Goal: Transaction & Acquisition: Purchase product/service

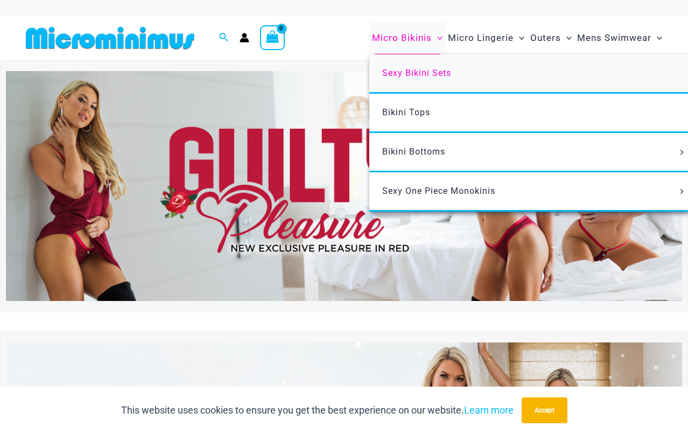
click at [421, 72] on span "Sexy Bikini Sets" at bounding box center [416, 73] width 69 height 10
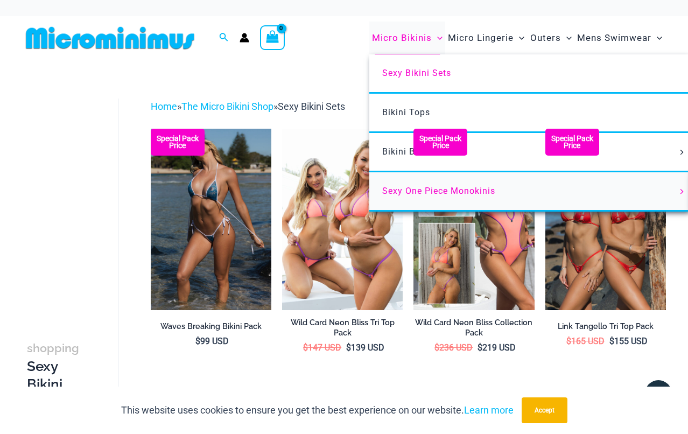
scroll to position [43, 0]
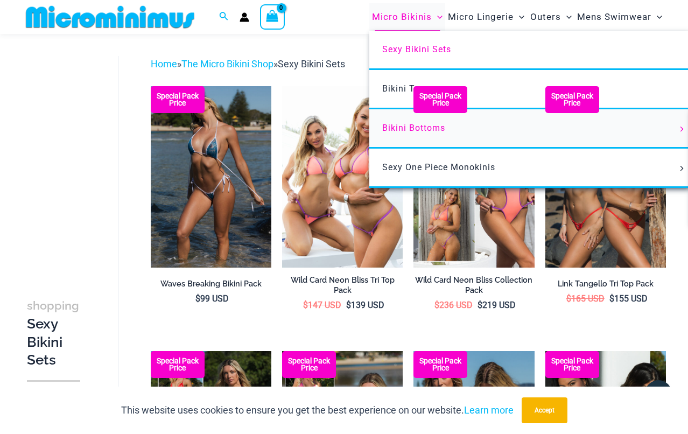
click at [400, 127] on span "Bikini Bottoms" at bounding box center [413, 128] width 63 height 10
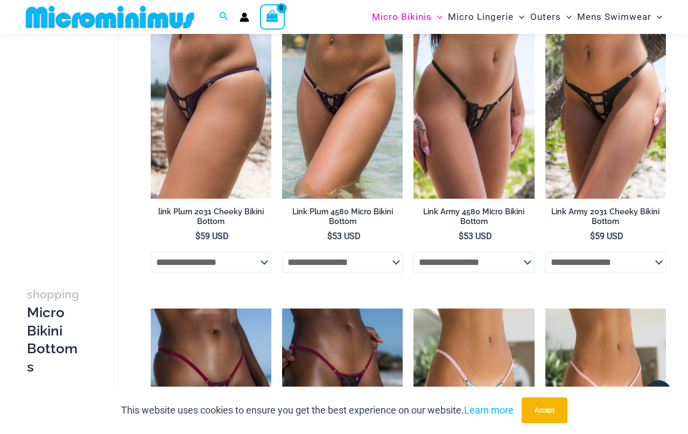
scroll to position [2835, 0]
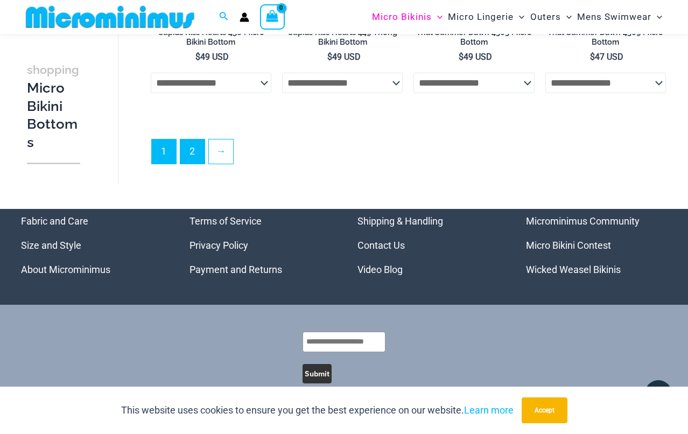
click at [190, 140] on link "2" at bounding box center [192, 152] width 24 height 24
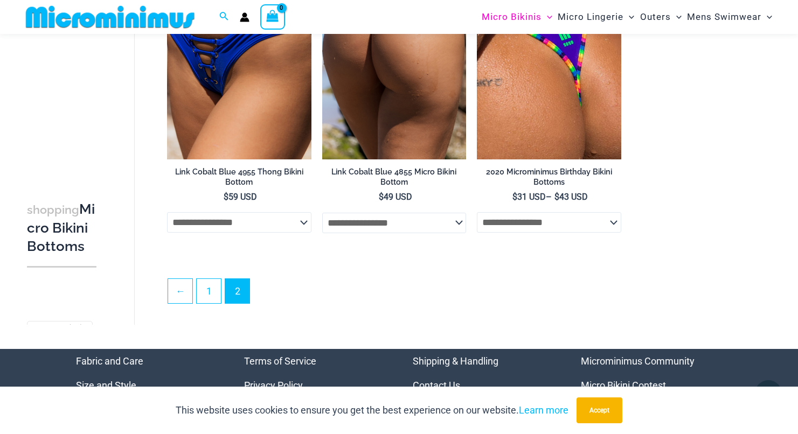
scroll to position [2619, 0]
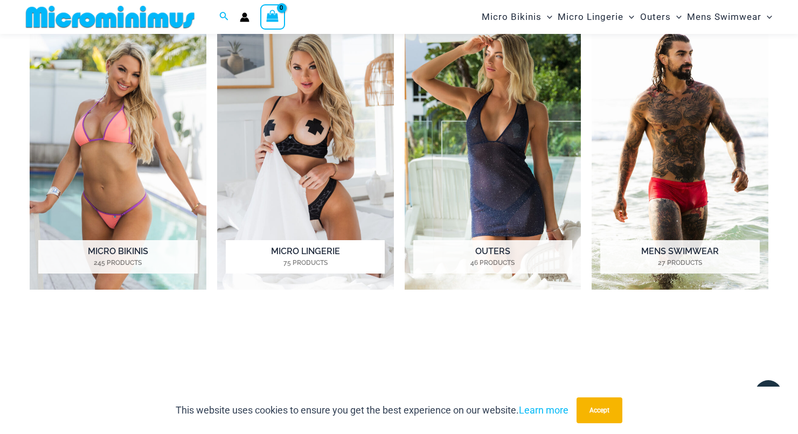
scroll to position [394, 0]
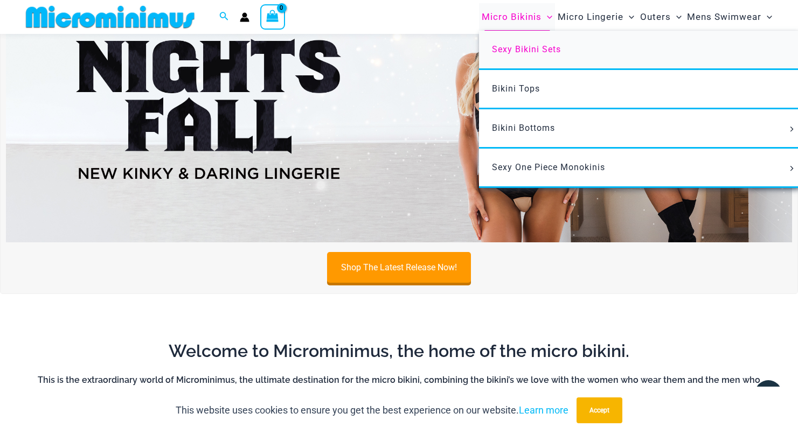
click at [546, 48] on span "Sexy Bikini Sets" at bounding box center [526, 49] width 69 height 10
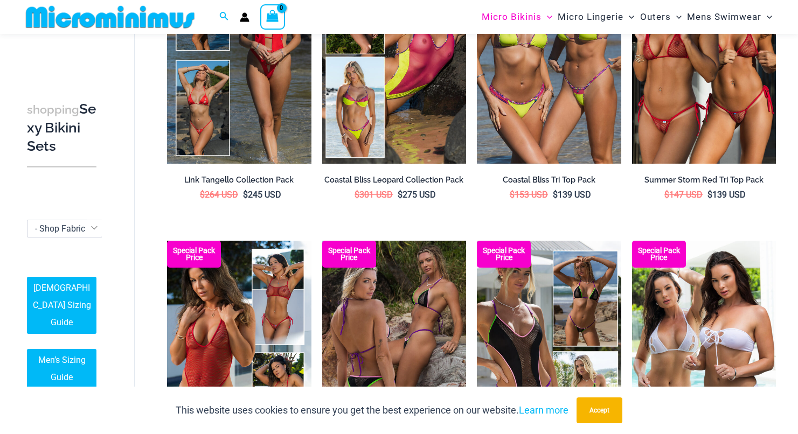
scroll to position [666, 0]
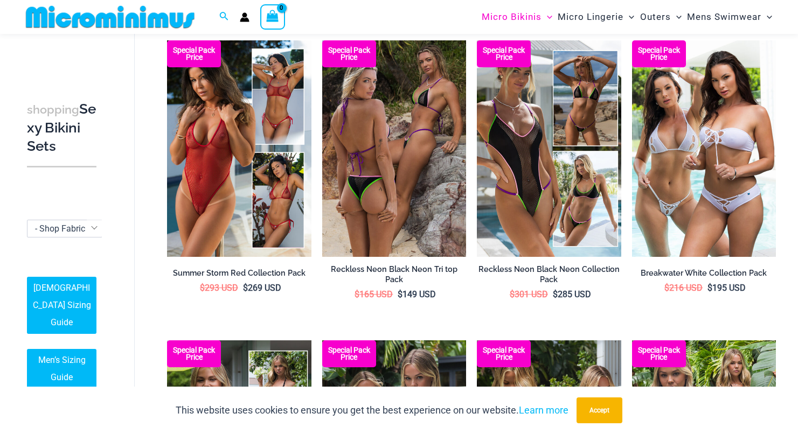
click at [36, 234] on span "- Shop Fabric Type" at bounding box center [70, 229] width 71 height 10
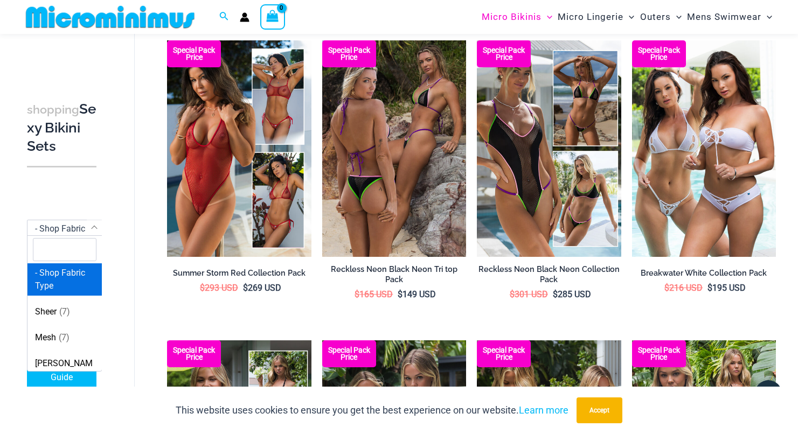
scroll to position [2, 0]
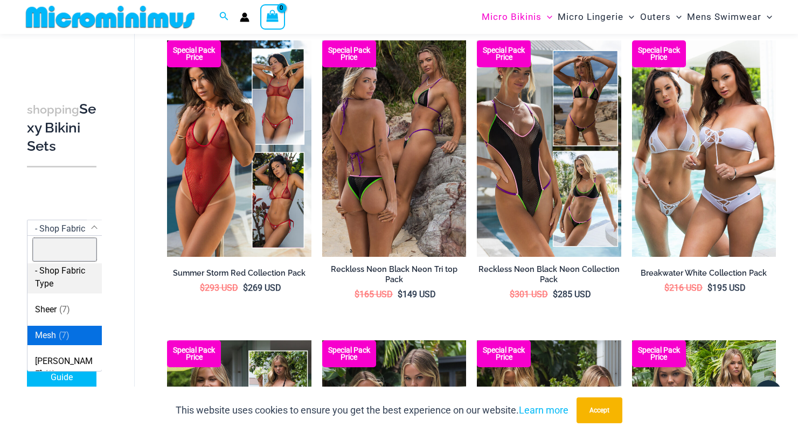
select select "****"
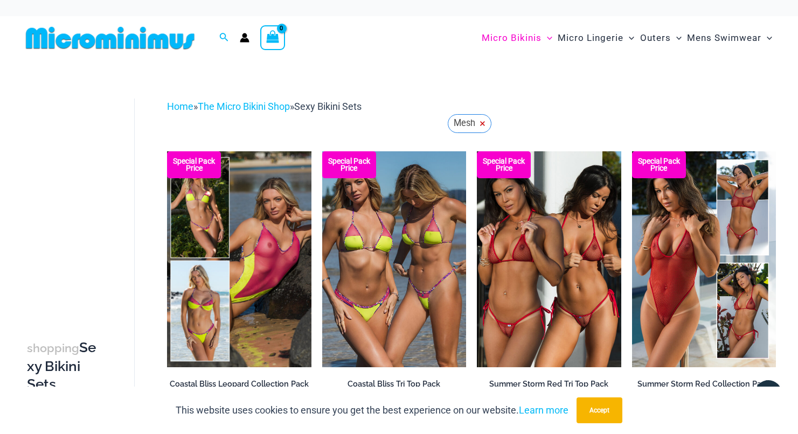
click at [481, 122] on span "×" at bounding box center [482, 123] width 6 height 9
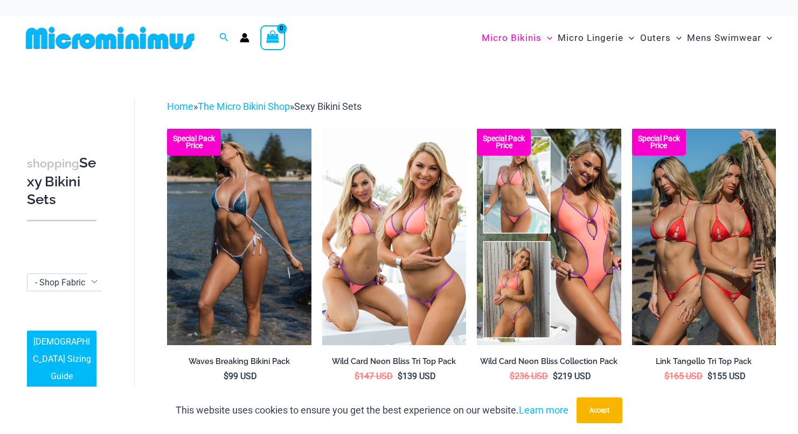
scroll to position [252, 0]
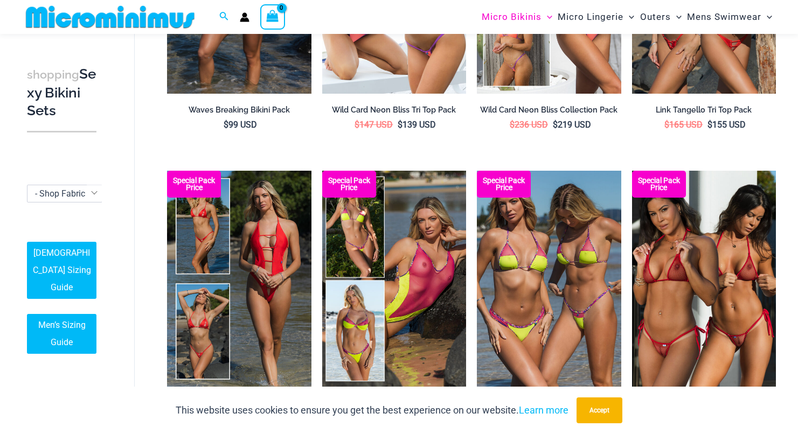
click at [47, 201] on div "**********" at bounding box center [61, 183] width 69 height 34
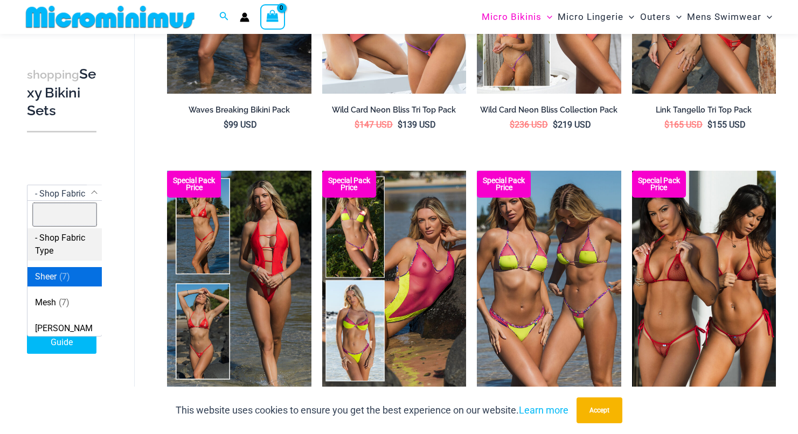
select select "****"
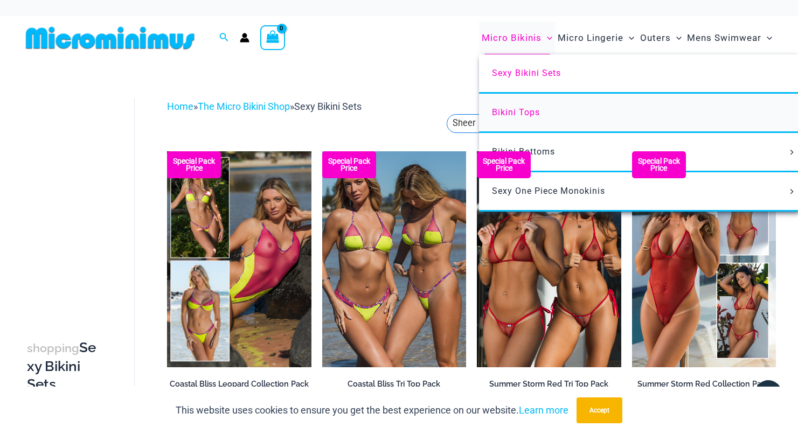
click at [530, 117] on link "Bikini Tops" at bounding box center [639, 113] width 321 height 39
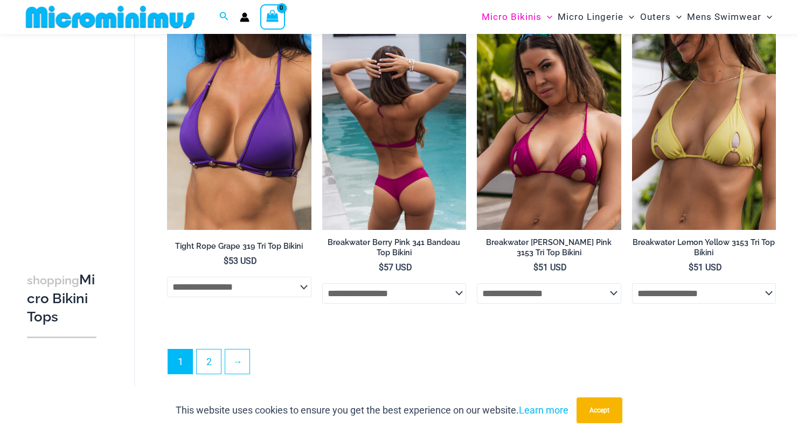
scroll to position [2702, 0]
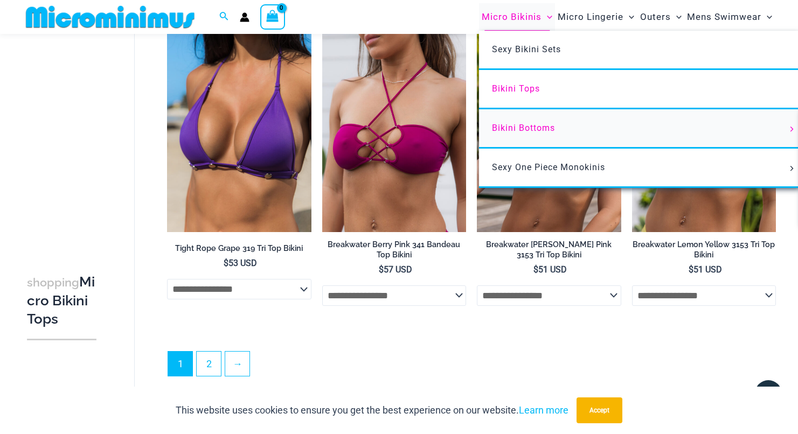
click at [542, 128] on span "Bikini Bottoms" at bounding box center [523, 128] width 63 height 10
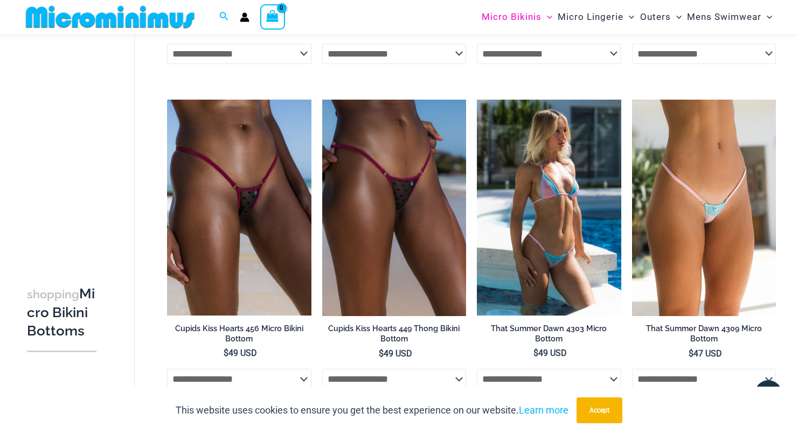
scroll to position [2939, 0]
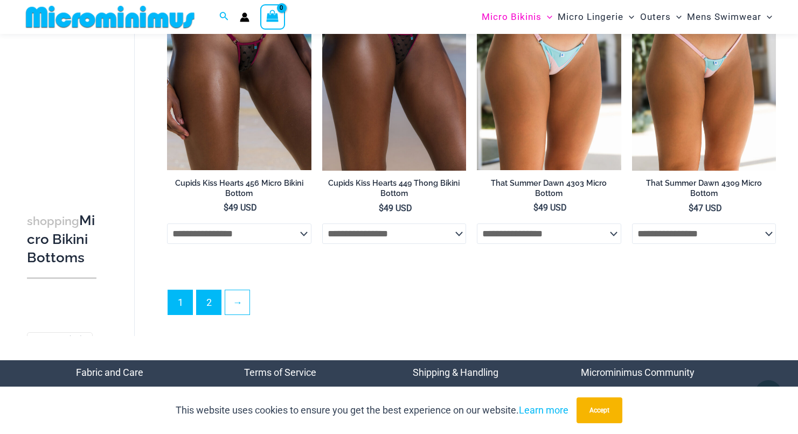
click at [211, 290] on link "2" at bounding box center [209, 302] width 24 height 24
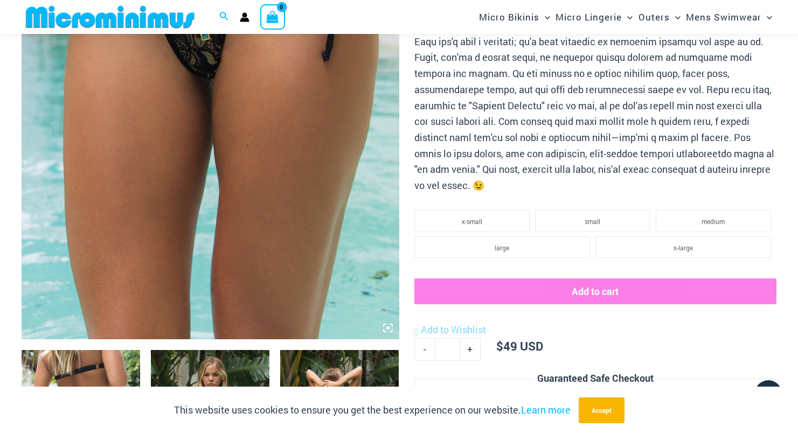
scroll to position [295, 0]
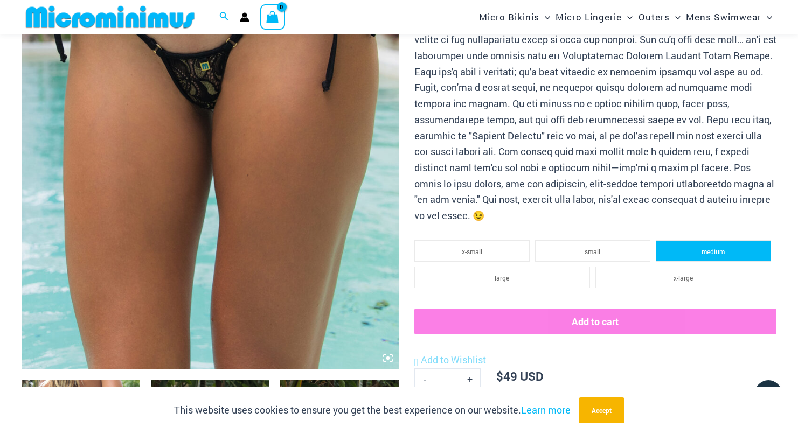
click at [713, 247] on span "medium" at bounding box center [712, 251] width 23 height 9
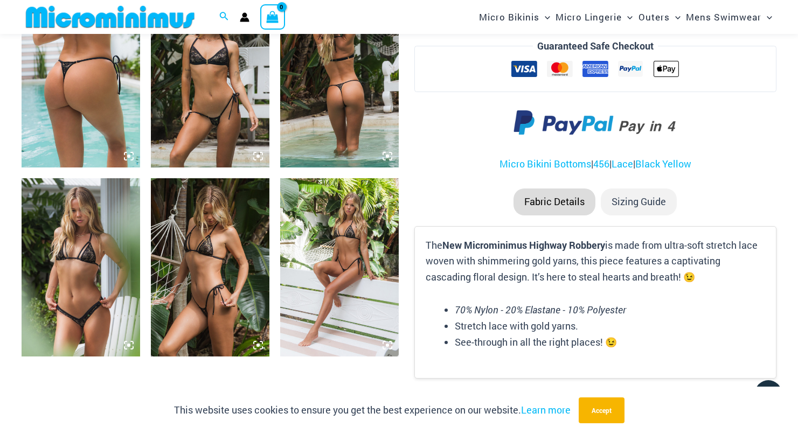
scroll to position [288, 0]
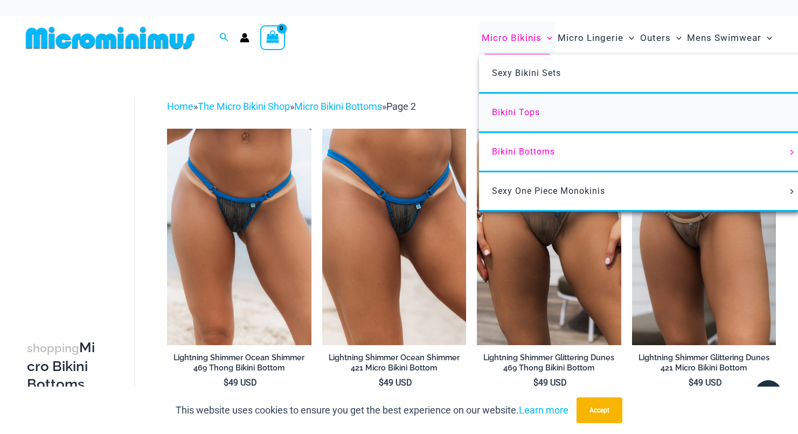
click at [523, 108] on span "Bikini Tops" at bounding box center [516, 112] width 48 height 10
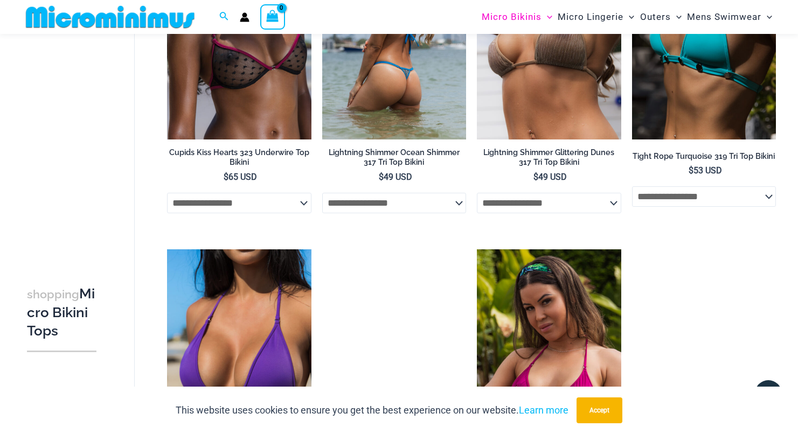
scroll to position [2917, 0]
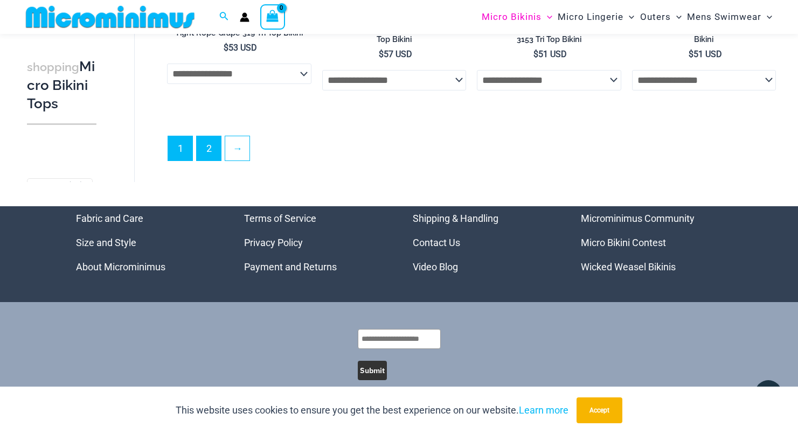
click at [217, 136] on link "2" at bounding box center [209, 148] width 24 height 24
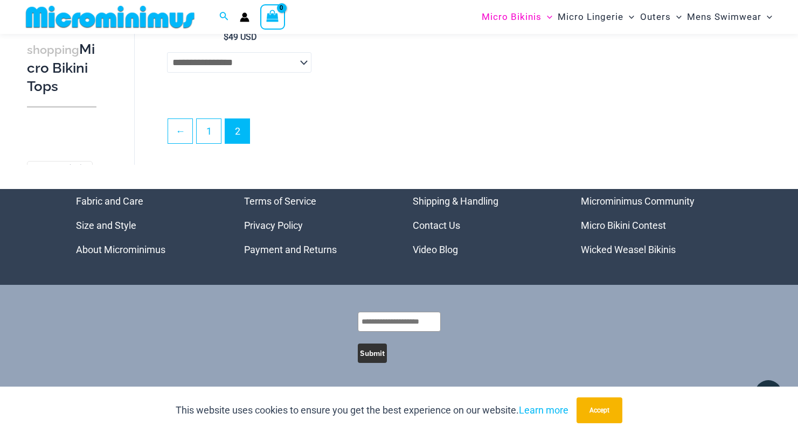
scroll to position [1937, 0]
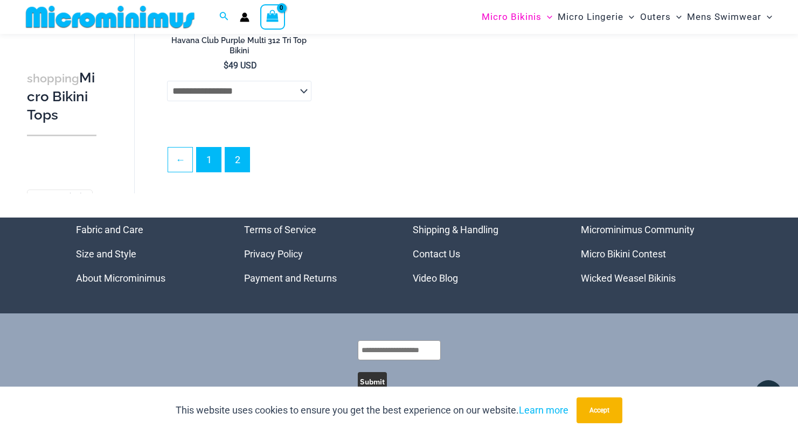
click at [207, 166] on link "1" at bounding box center [209, 160] width 24 height 24
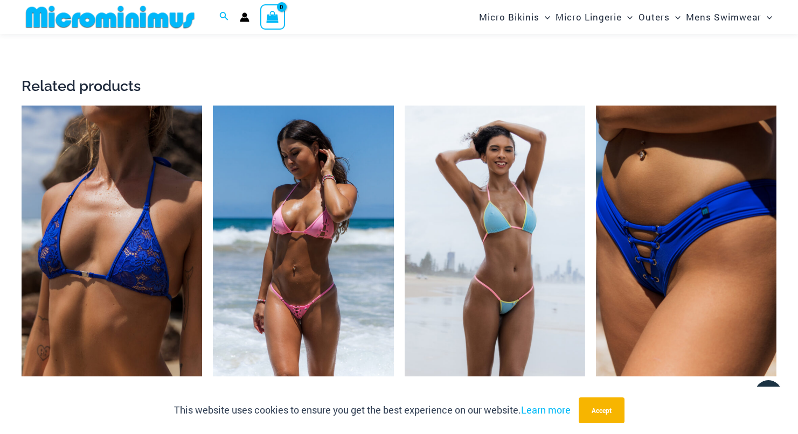
scroll to position [1698, 0]
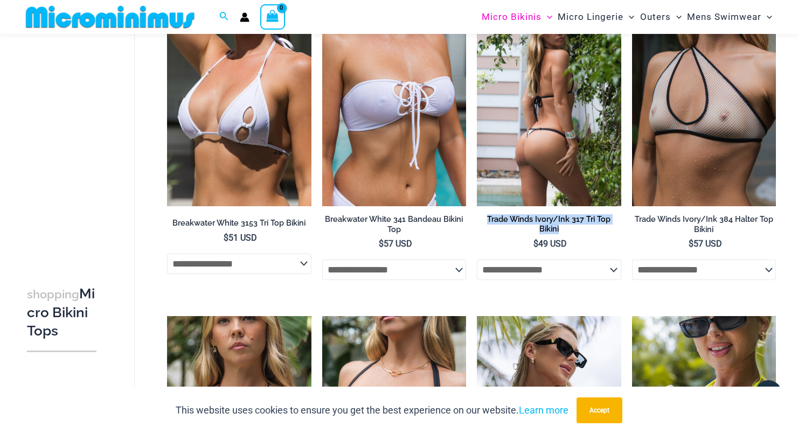
scroll to position [1277, 0]
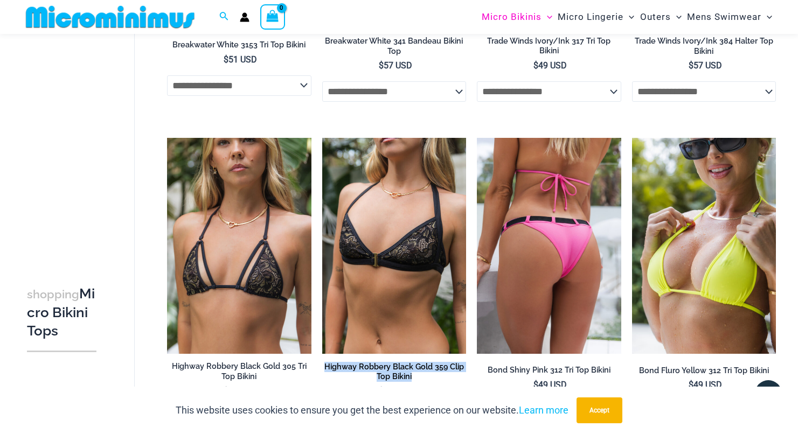
click at [543, 295] on img at bounding box center [549, 246] width 144 height 216
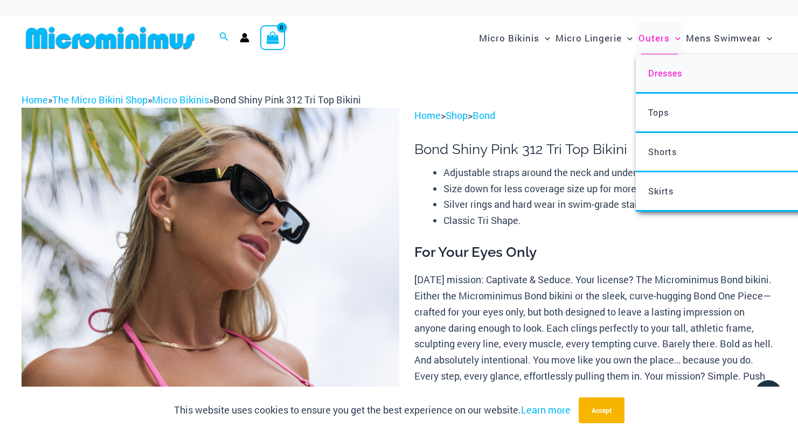
click at [672, 67] on span "Dresses" at bounding box center [665, 72] width 34 height 11
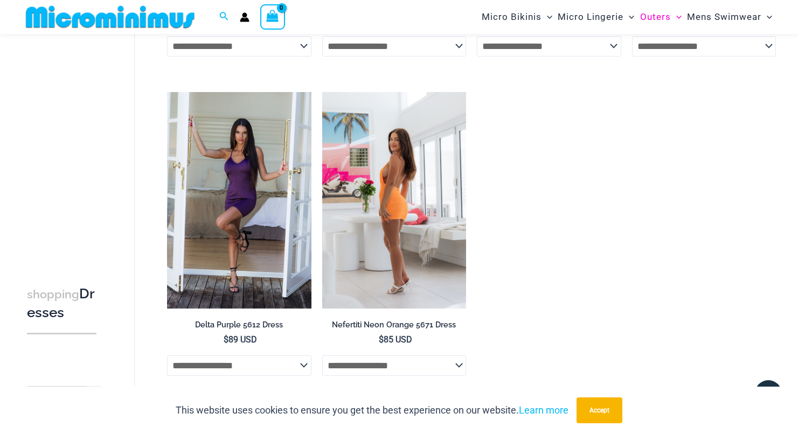
scroll to position [696, 0]
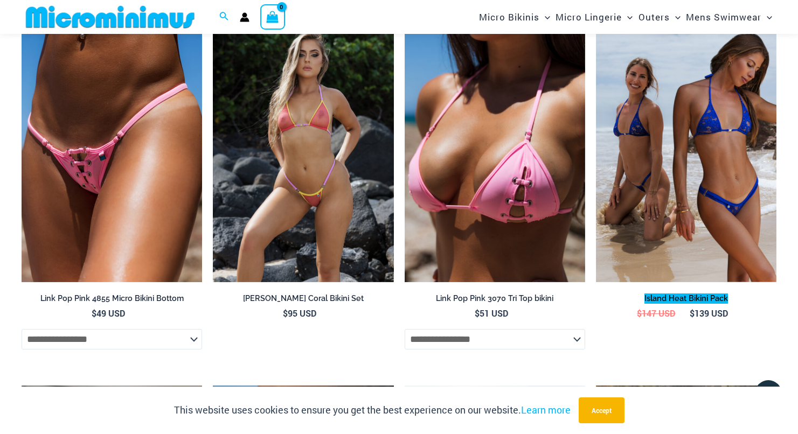
scroll to position [725, 0]
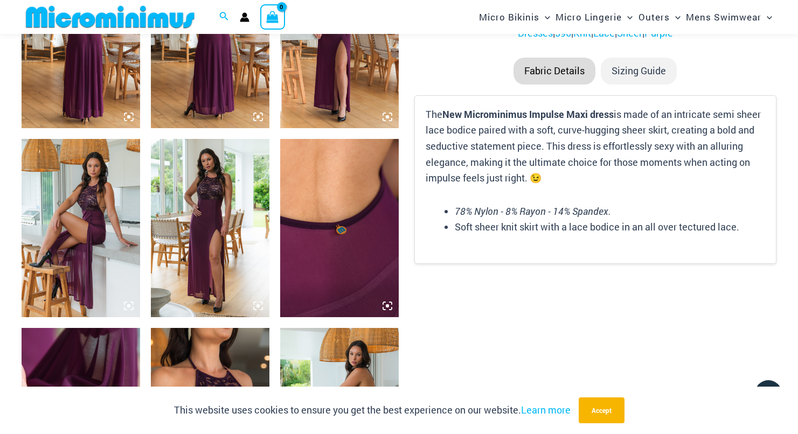
click at [217, 184] on img at bounding box center [210, 228] width 119 height 178
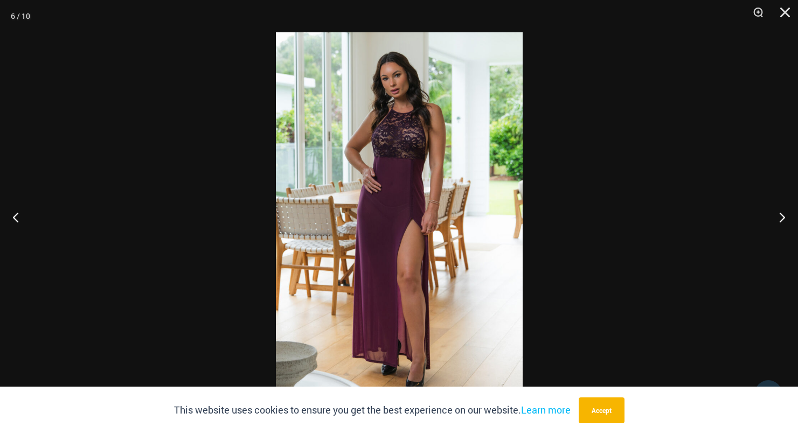
click at [388, 145] on img at bounding box center [399, 217] width 247 height 370
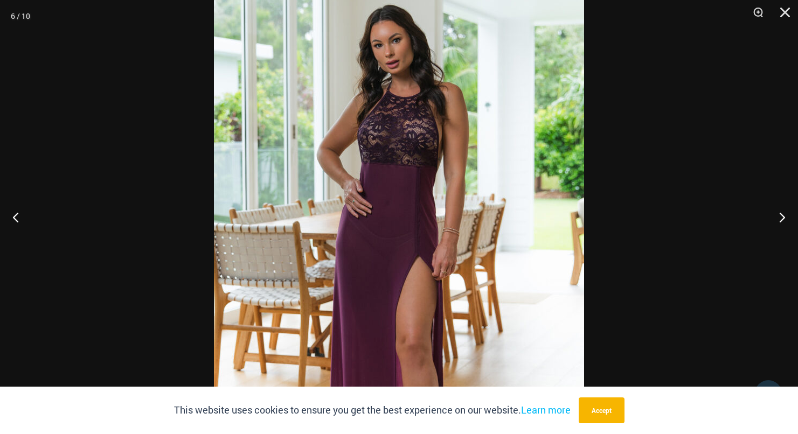
click at [399, 132] on img at bounding box center [399, 253] width 370 height 555
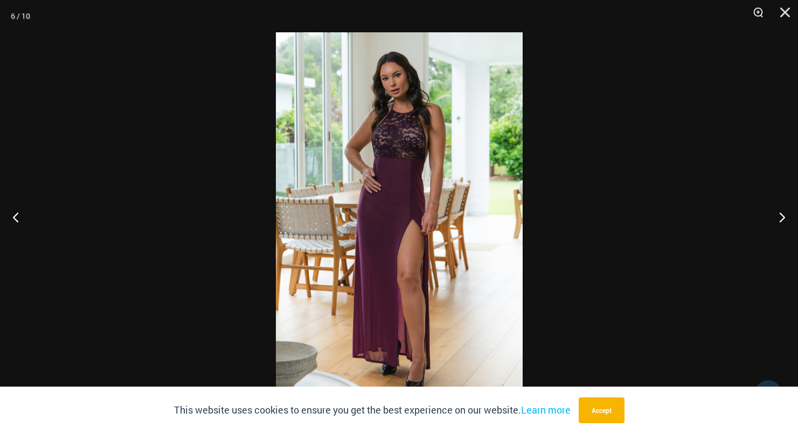
click at [399, 132] on img at bounding box center [399, 217] width 247 height 370
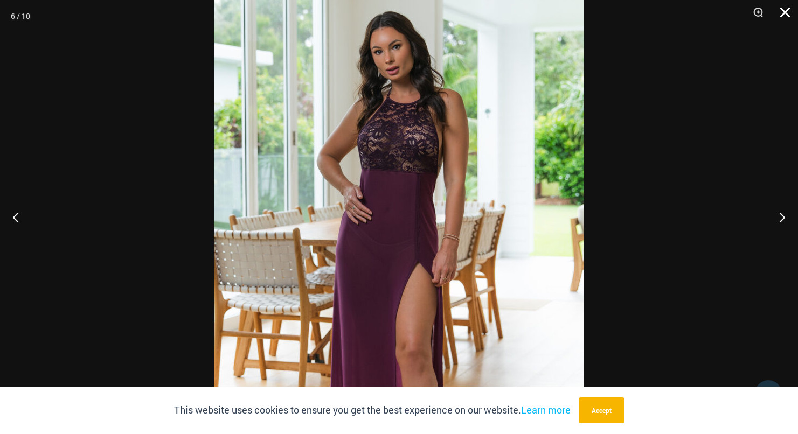
click at [787, 11] on button "Close" at bounding box center [781, 16] width 27 height 32
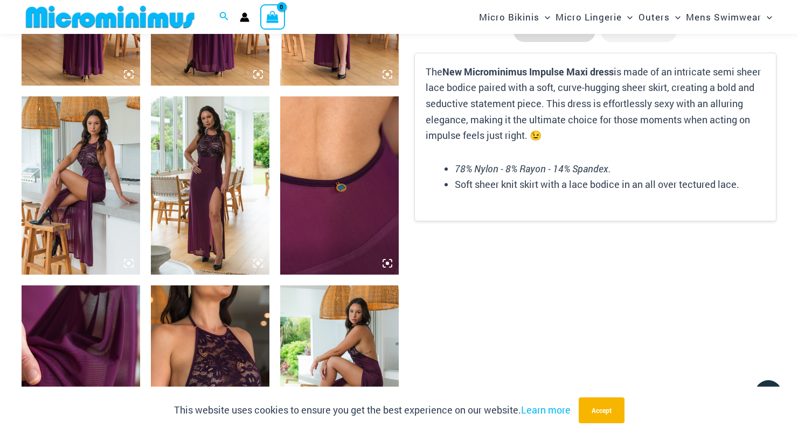
scroll to position [880, 0]
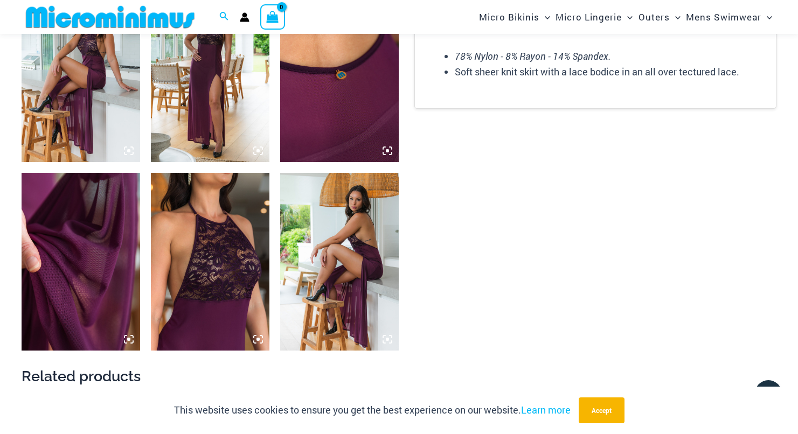
click at [235, 265] on img at bounding box center [210, 262] width 119 height 178
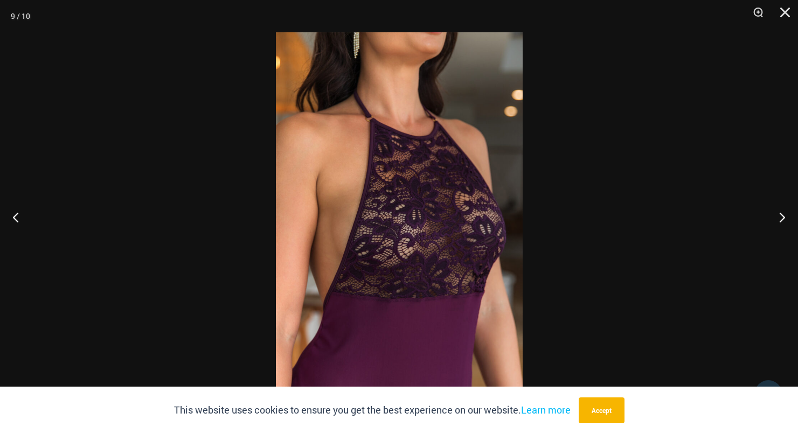
click at [374, 235] on img at bounding box center [399, 217] width 247 height 370
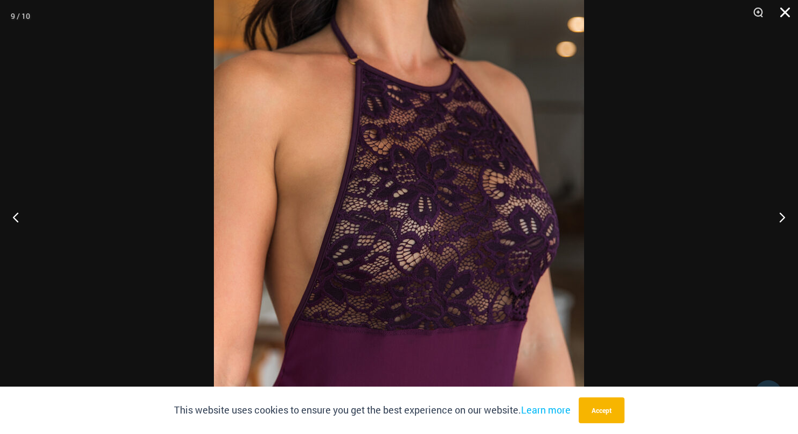
click at [785, 10] on button "Close" at bounding box center [781, 16] width 27 height 32
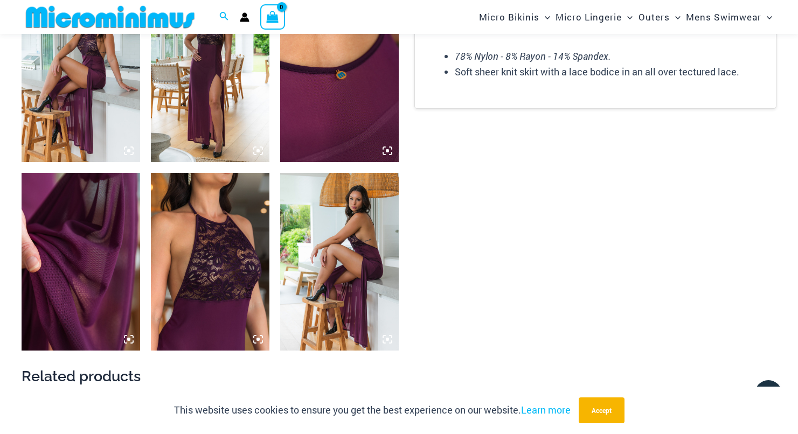
scroll to position [1, 0]
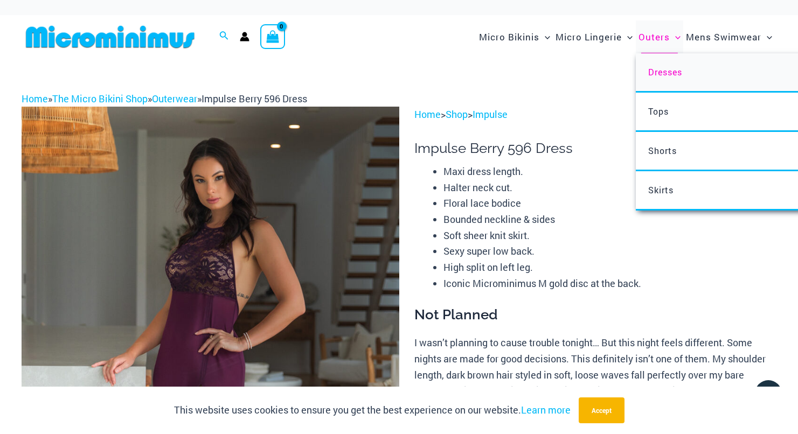
click at [670, 69] on span "Dresses" at bounding box center [665, 71] width 34 height 11
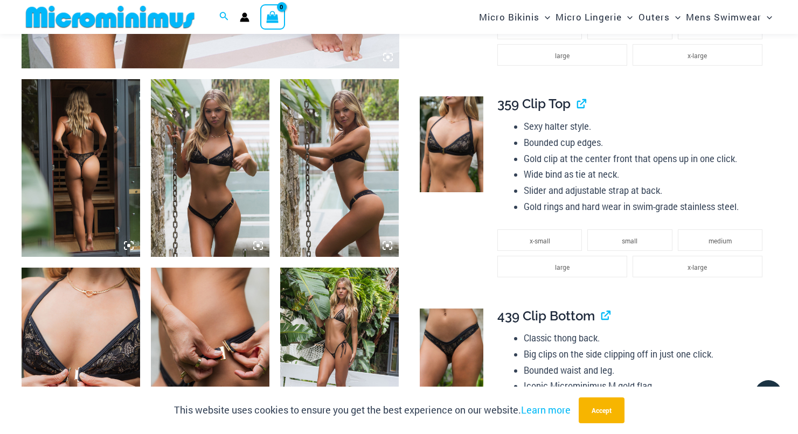
scroll to position [361, 0]
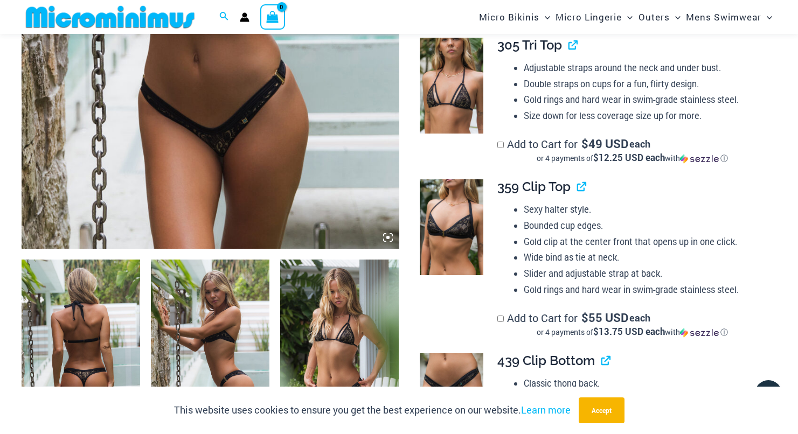
scroll to position [455, 0]
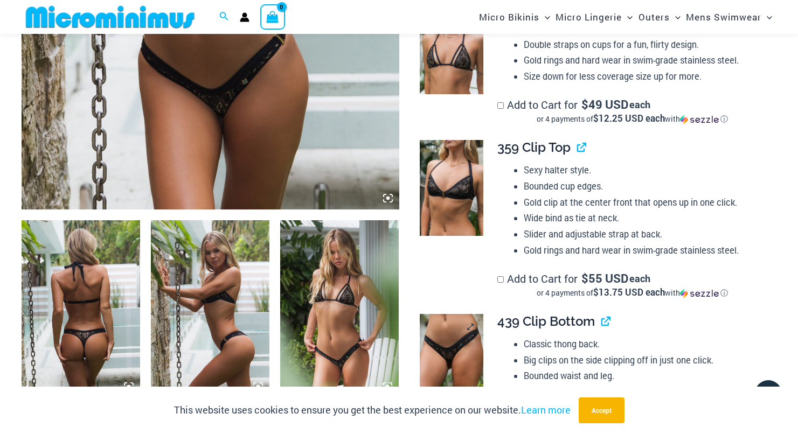
click at [469, 332] on img at bounding box center [452, 361] width 64 height 95
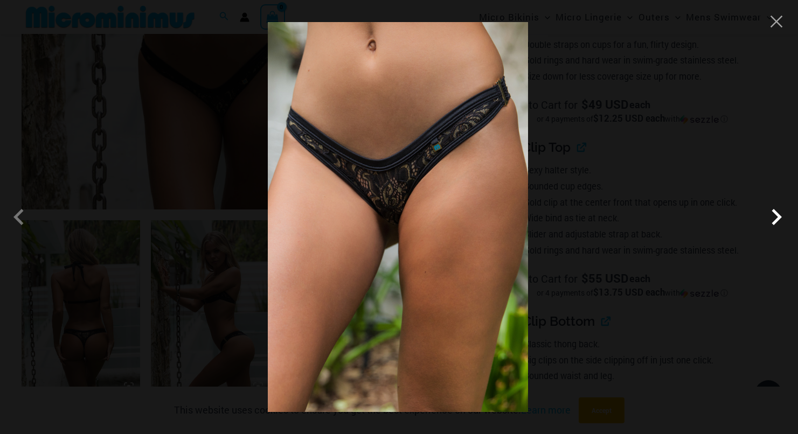
click at [783, 215] on span at bounding box center [776, 217] width 32 height 32
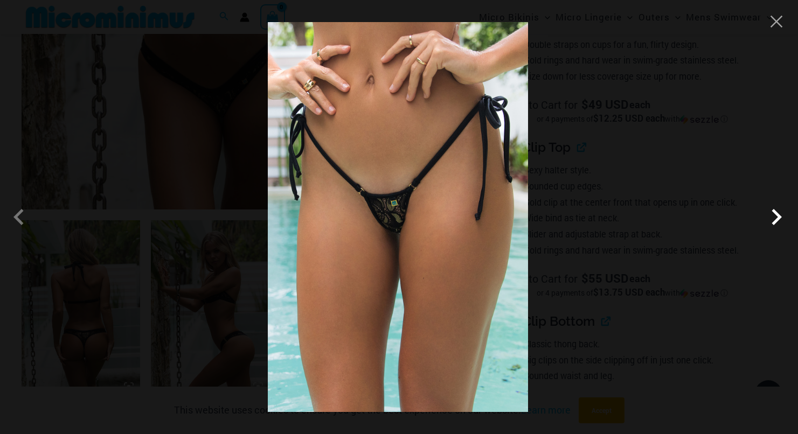
click at [781, 218] on span at bounding box center [776, 217] width 32 height 32
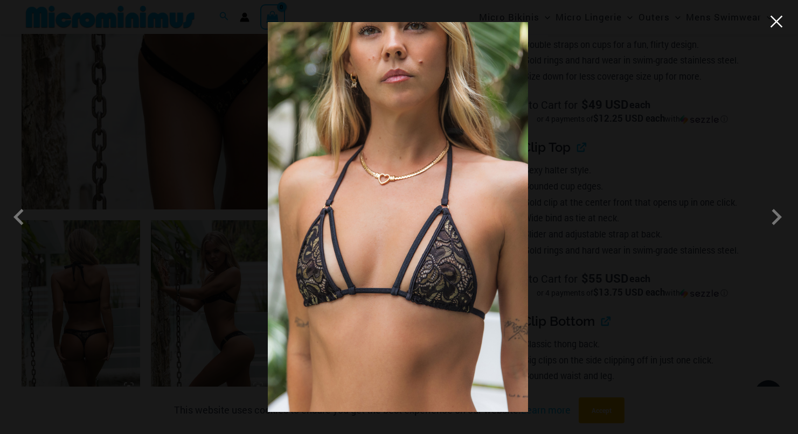
click at [781, 24] on button "Close" at bounding box center [776, 21] width 16 height 16
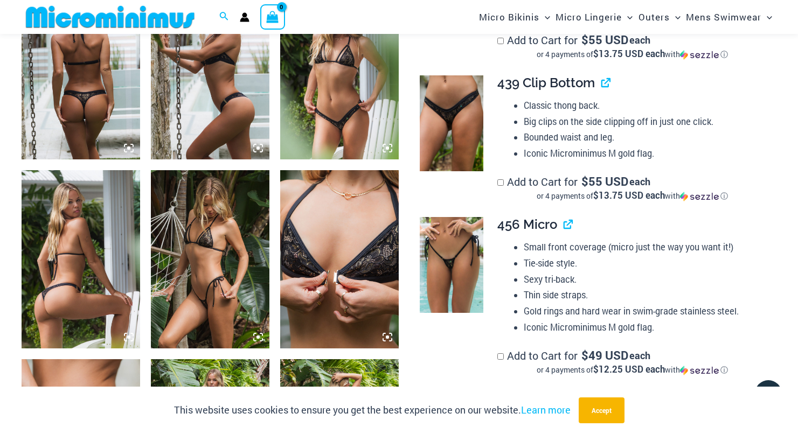
scroll to position [855, 0]
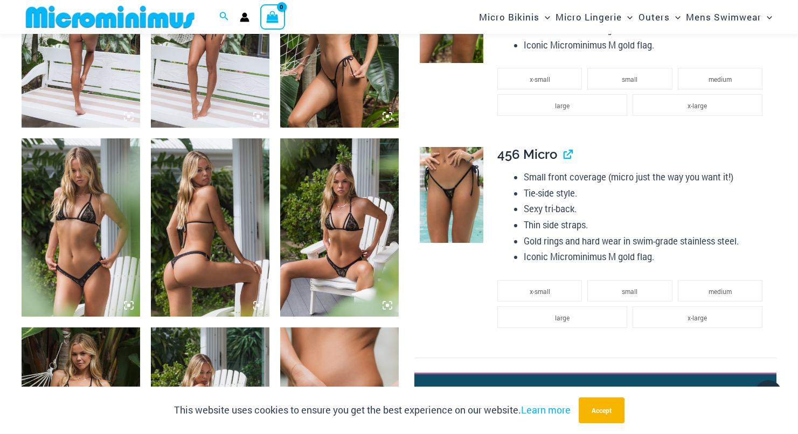
scroll to position [1063, 0]
